Goal: Information Seeking & Learning: Understand process/instructions

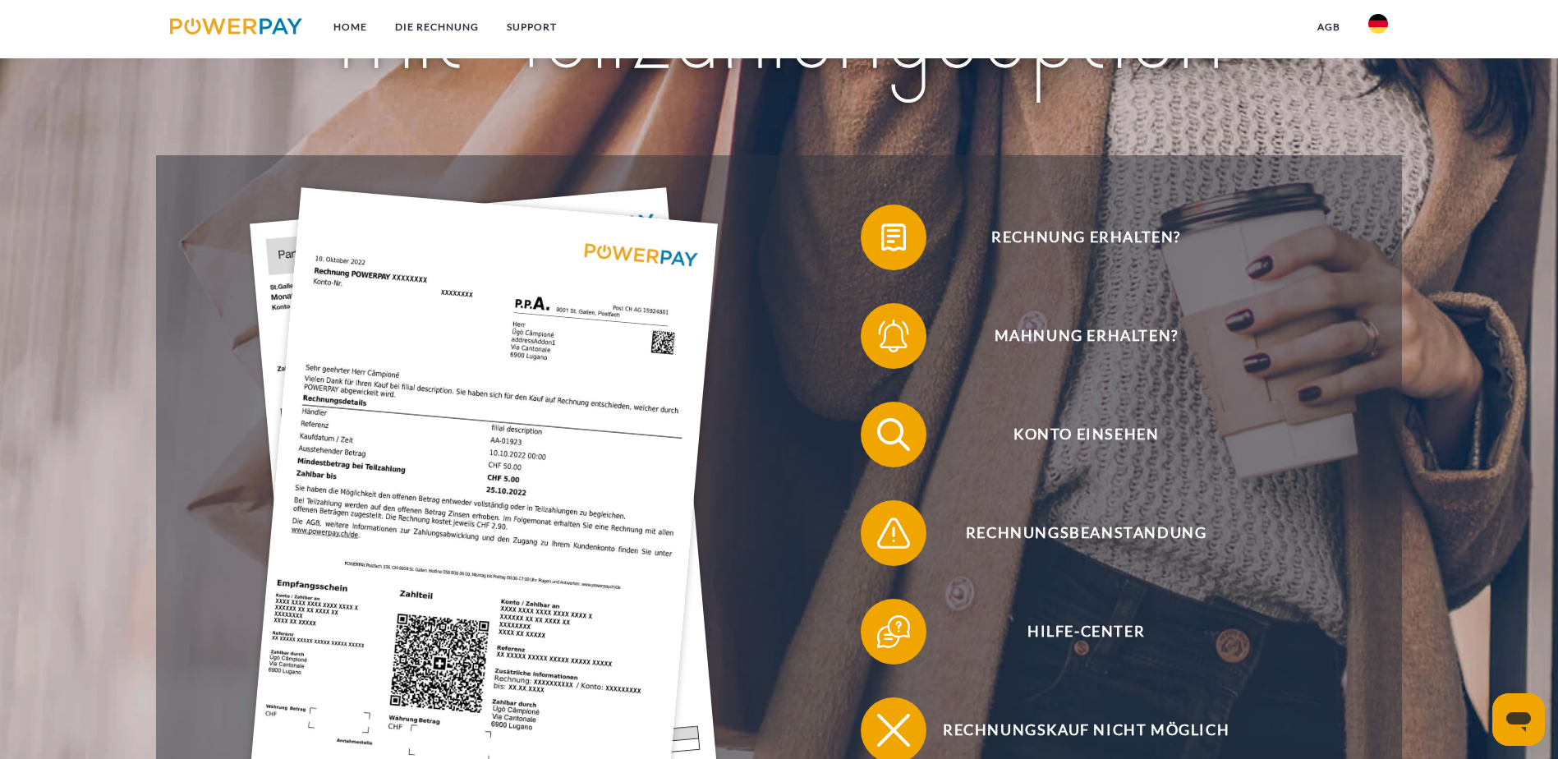
scroll to position [319, 0]
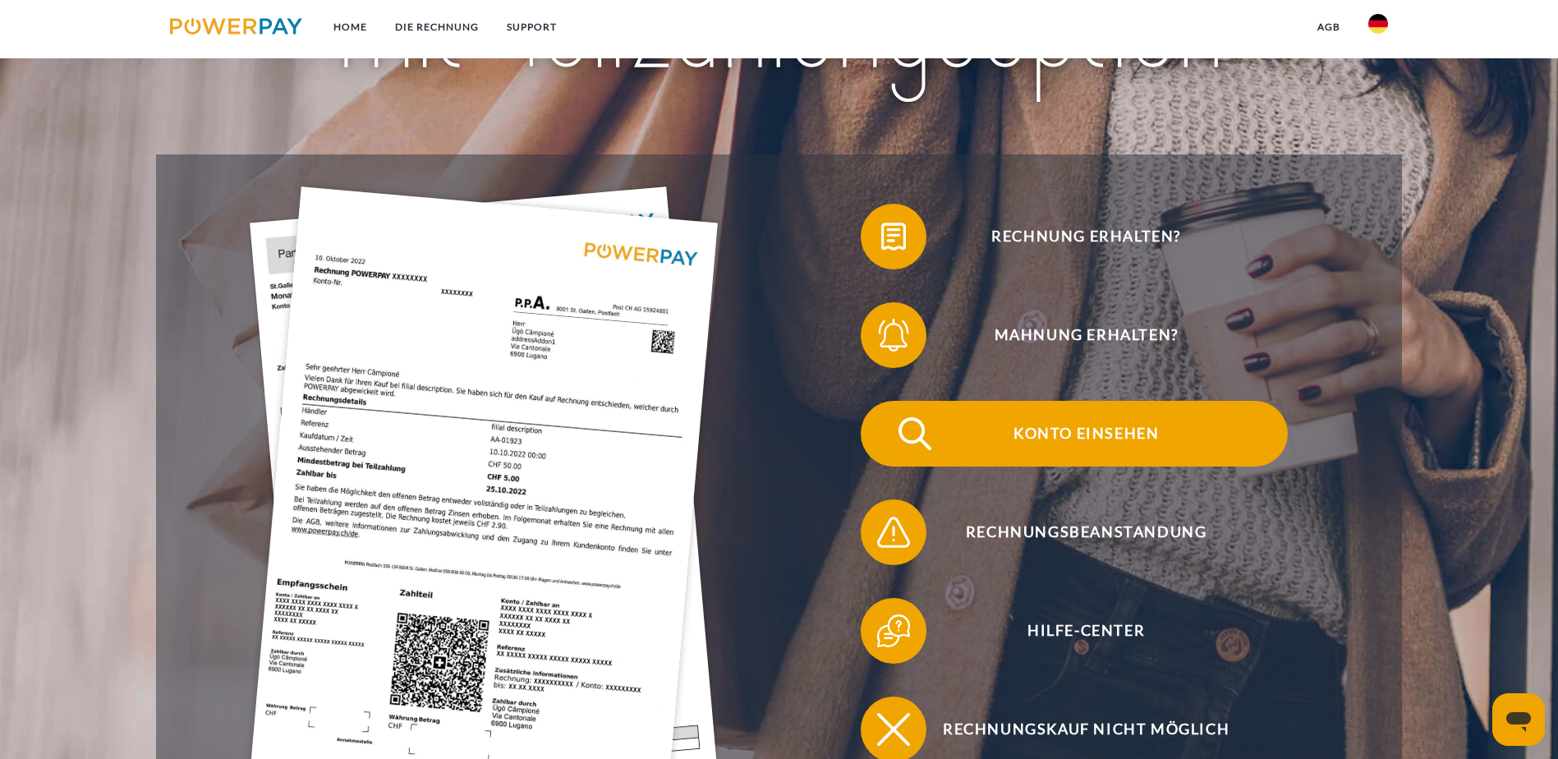
click at [885, 401] on span "Konto einsehen" at bounding box center [1086, 434] width 403 height 66
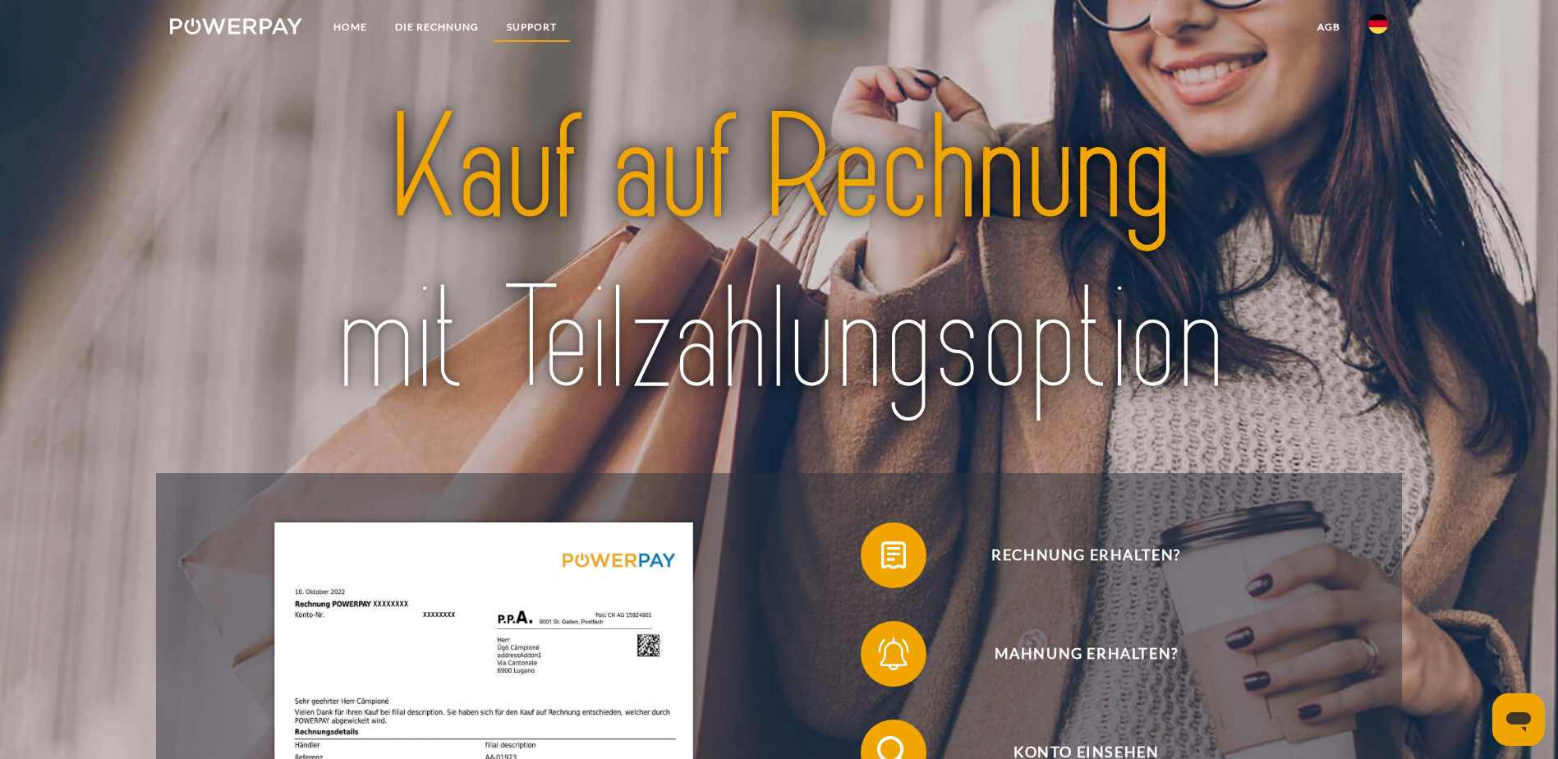
click at [536, 20] on link "SUPPORT" at bounding box center [532, 27] width 78 height 30
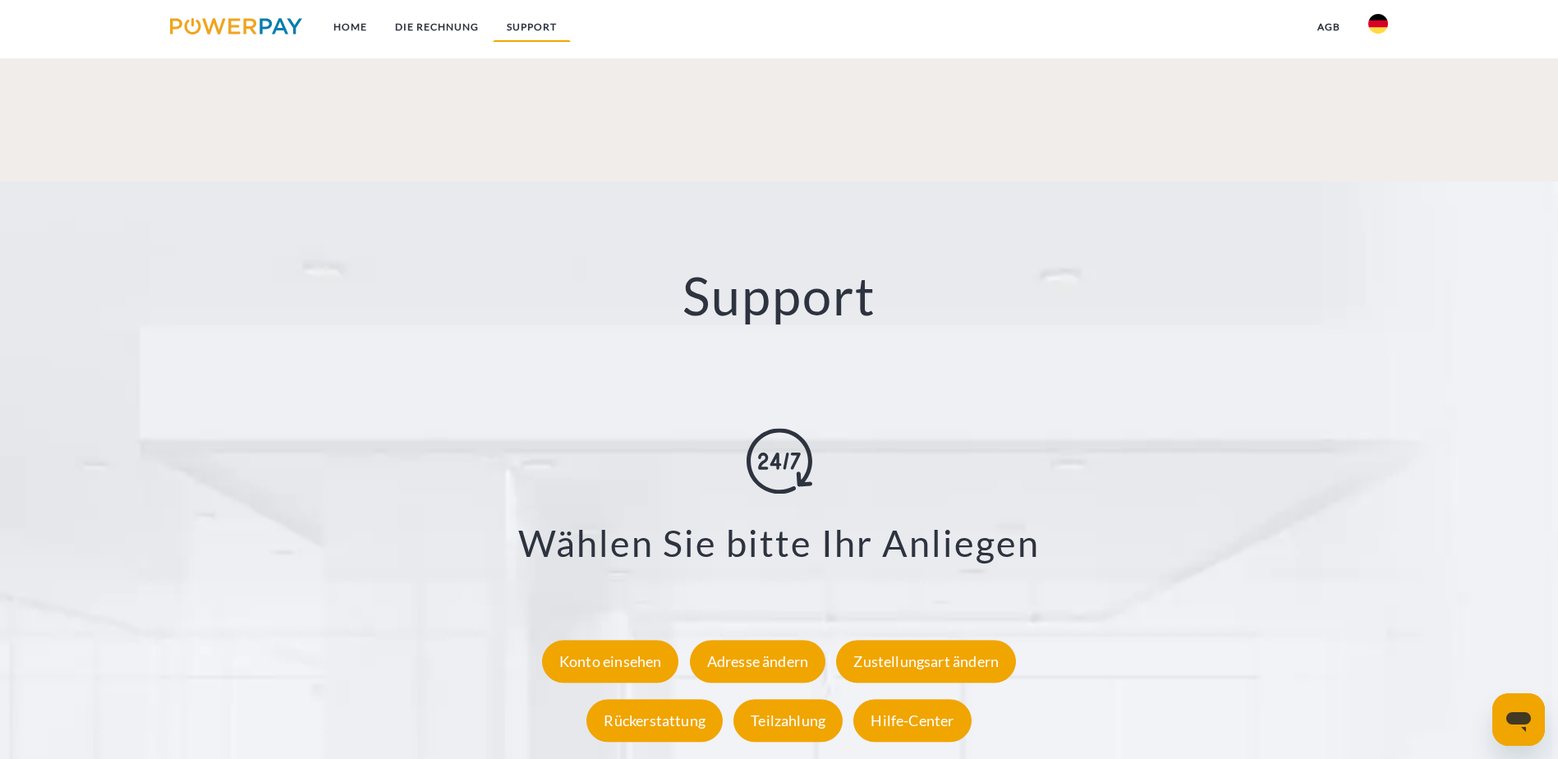
scroll to position [2883, 0]
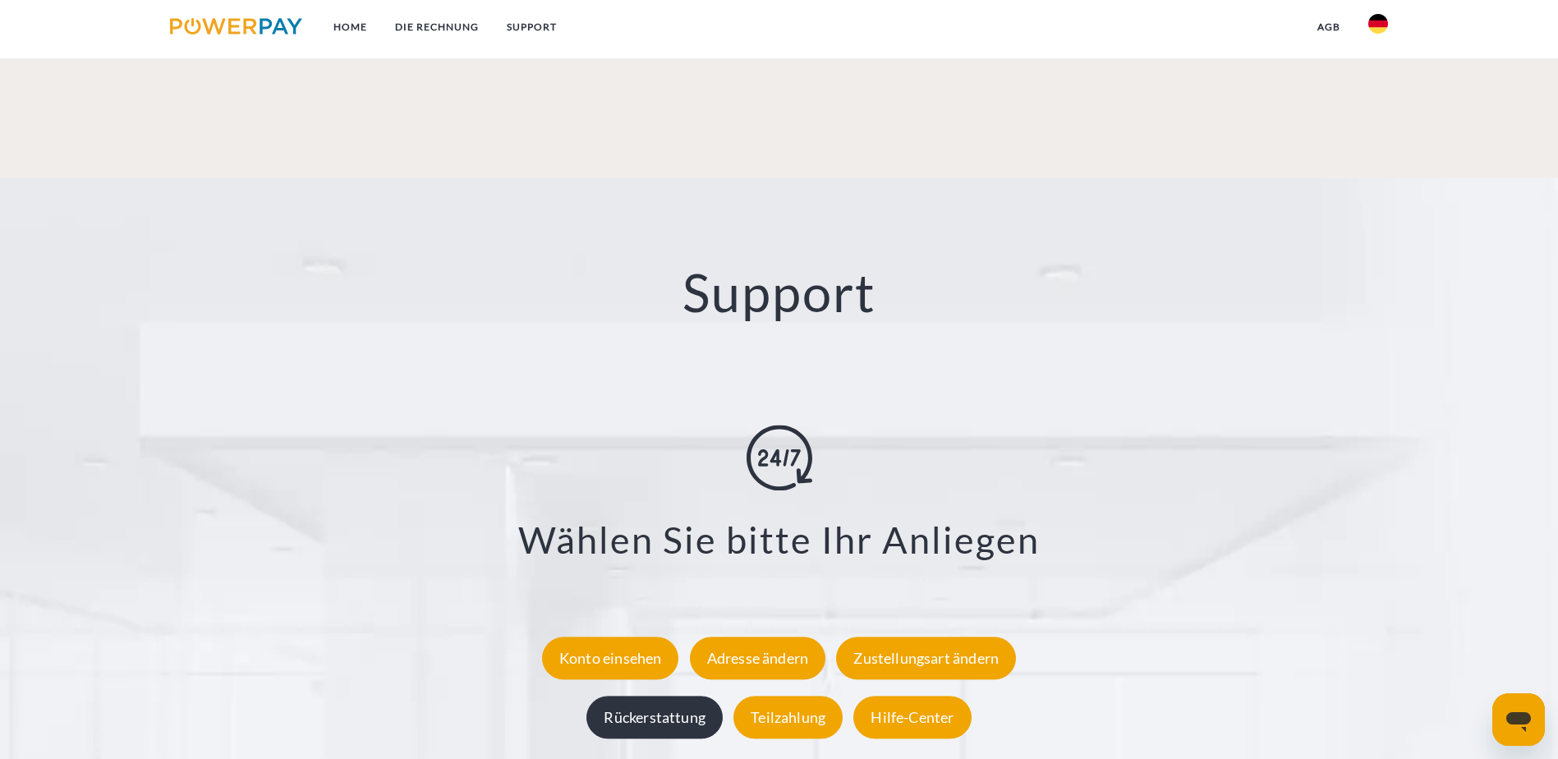
click at [679, 696] on div "Rückerstattung" at bounding box center [655, 717] width 136 height 43
